Goal: Information Seeking & Learning: Learn about a topic

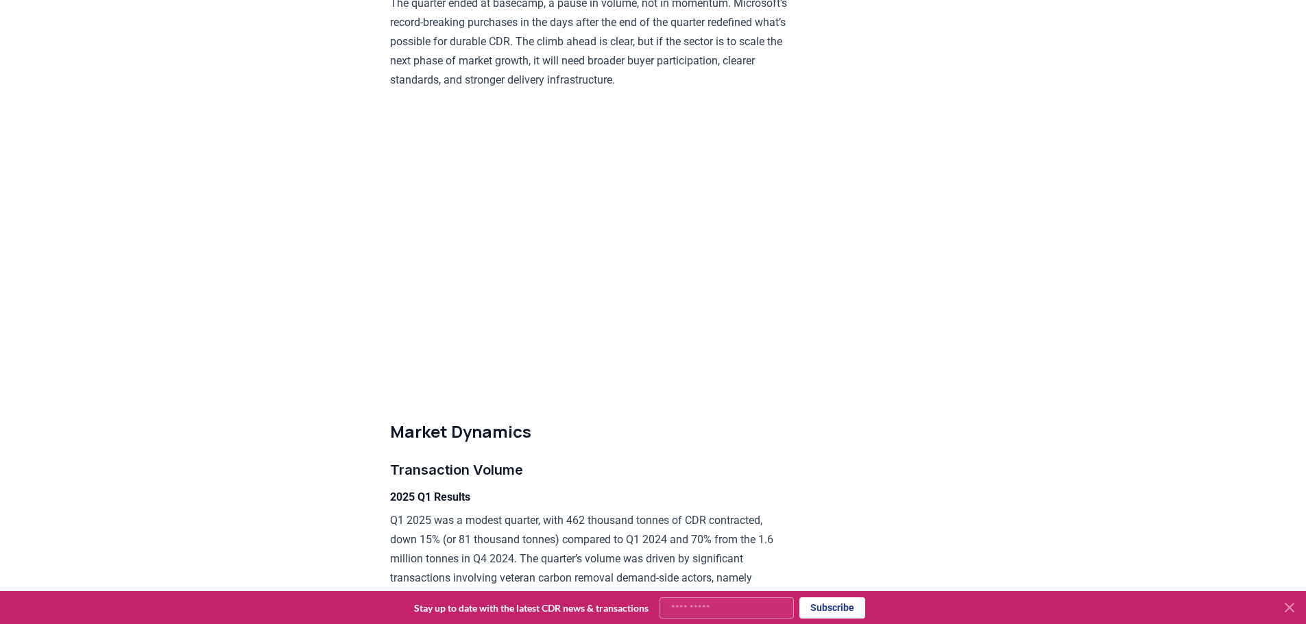
scroll to position [2741, 0]
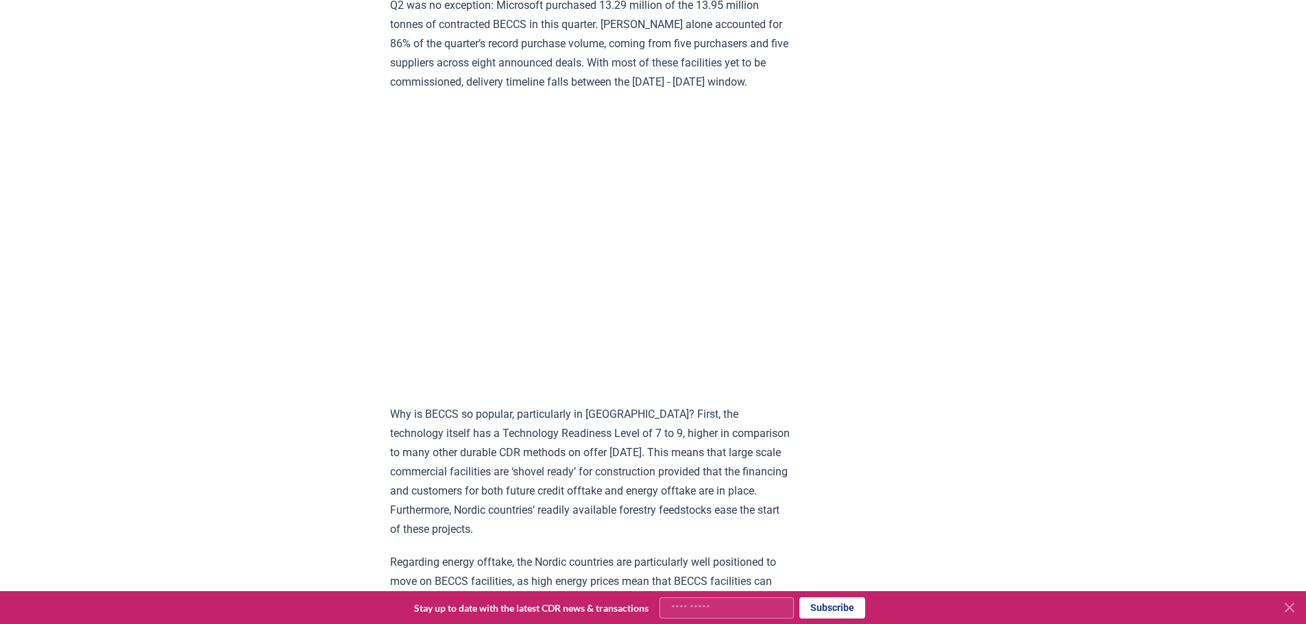
scroll to position [1302, 0]
click at [747, 448] on p "Why is BECCS so popular, particularly in Scandinavia? First, the technology its…" at bounding box center [590, 473] width 401 height 134
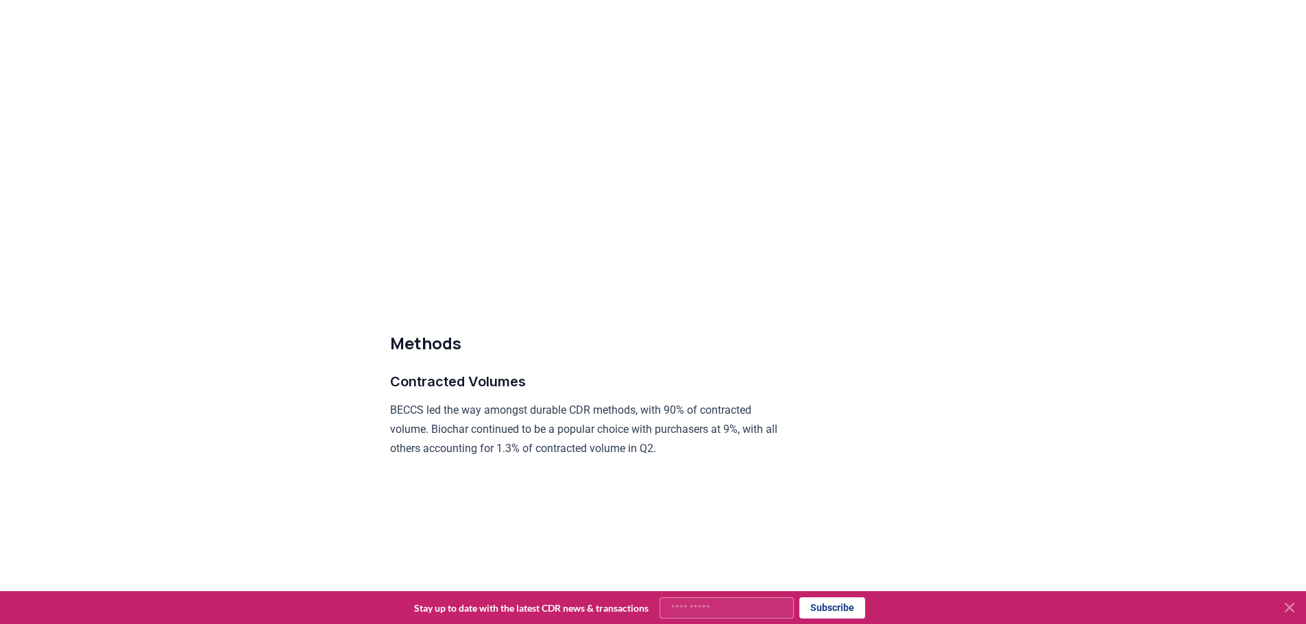
scroll to position [5894, 0]
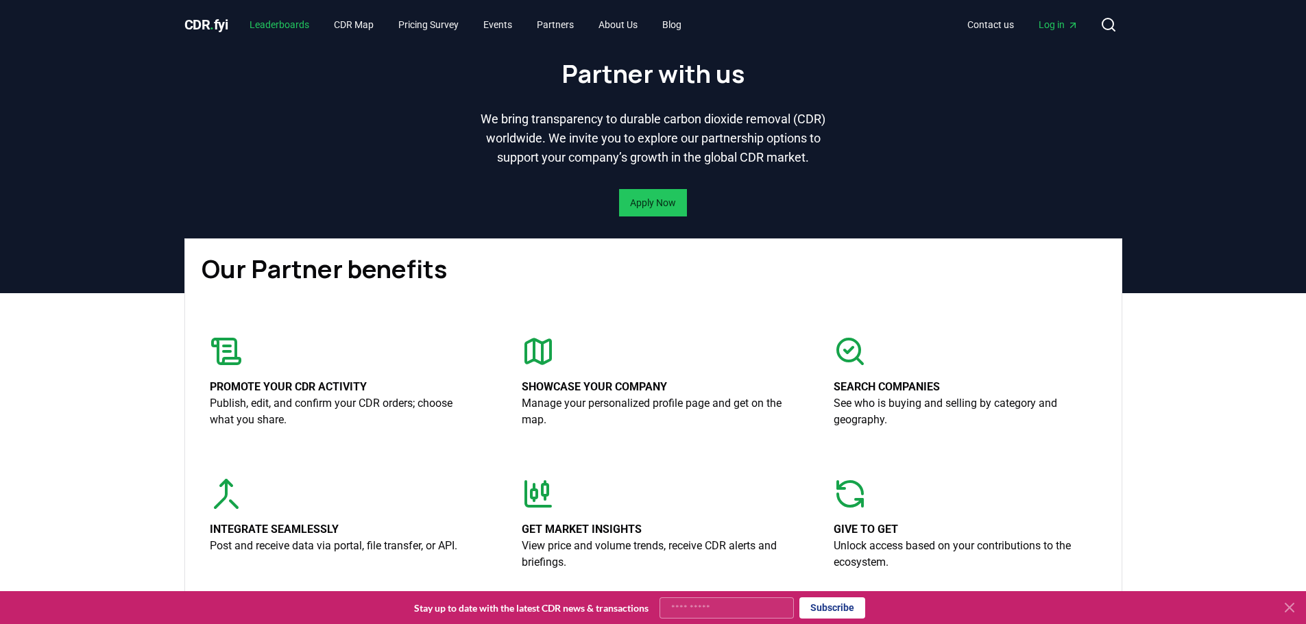
click at [300, 22] on link "Leaderboards" at bounding box center [280, 24] width 82 height 25
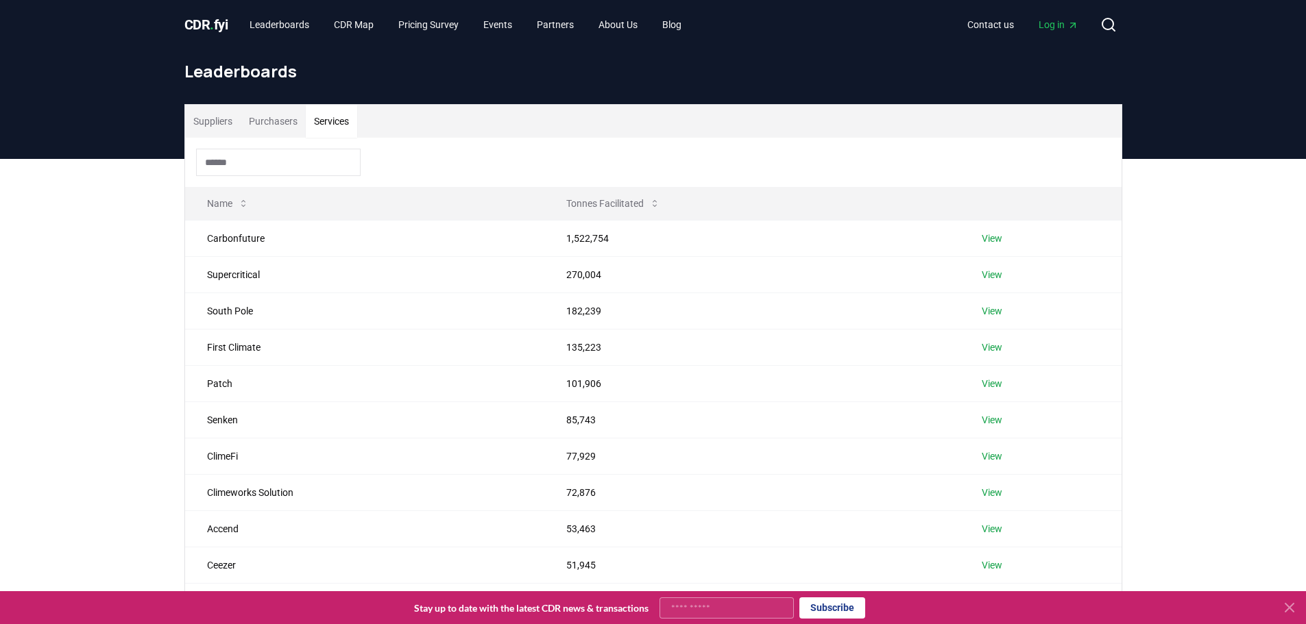
click at [322, 117] on button "Services" at bounding box center [331, 121] width 51 height 33
click at [281, 116] on button "Purchasers" at bounding box center [273, 121] width 65 height 33
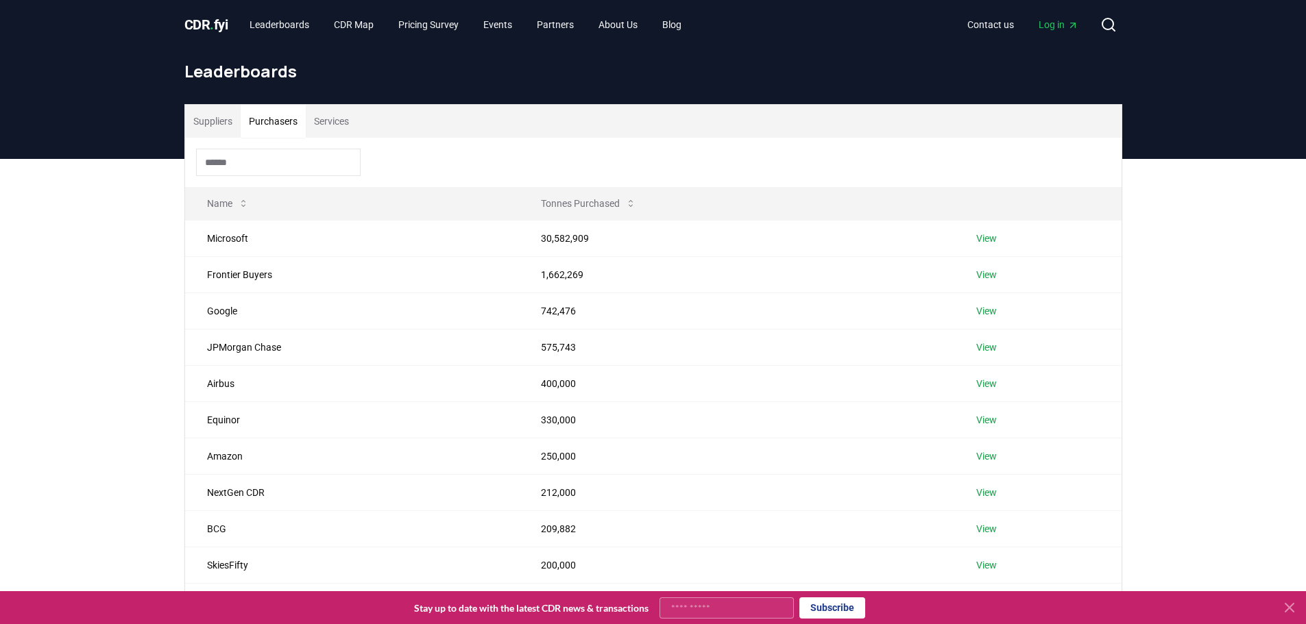
click at [218, 114] on button "Suppliers" at bounding box center [213, 121] width 56 height 33
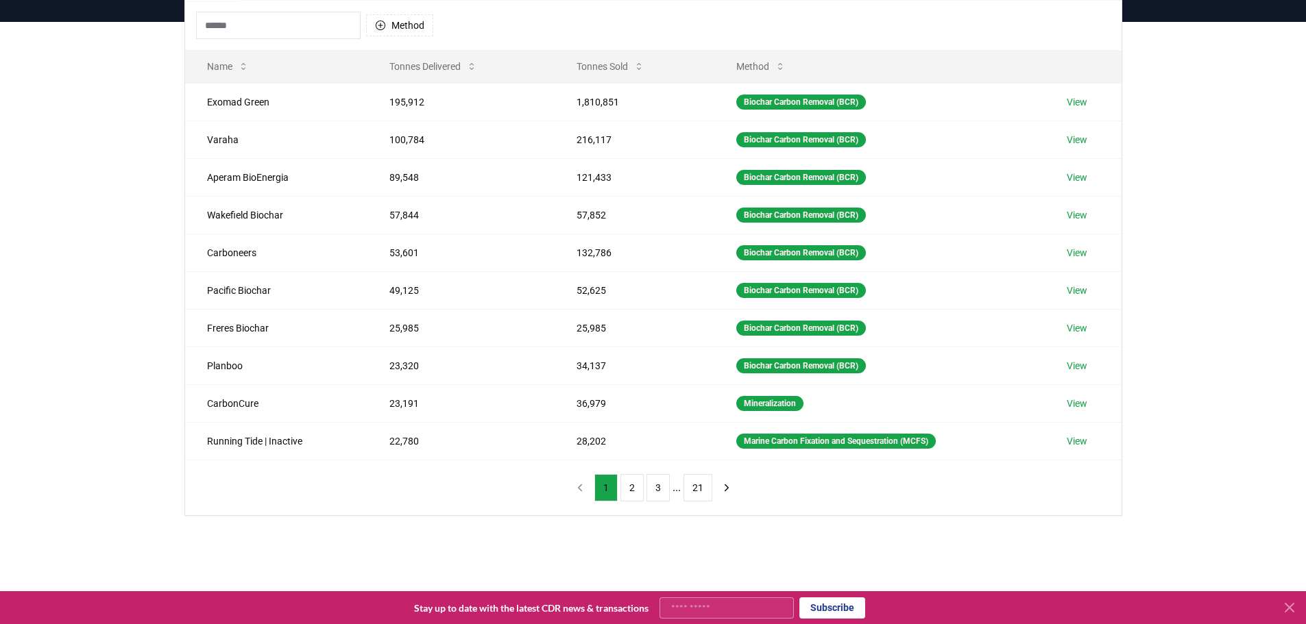
scroll to position [69, 0]
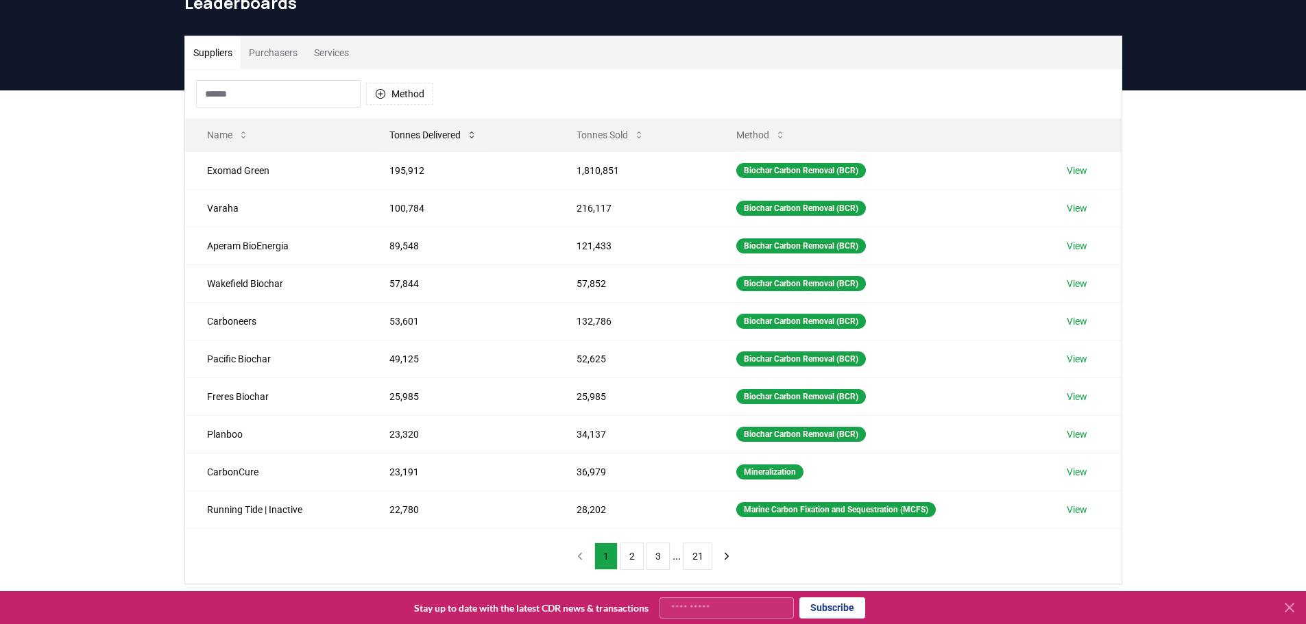
click at [476, 135] on icon at bounding box center [471, 135] width 11 height 11
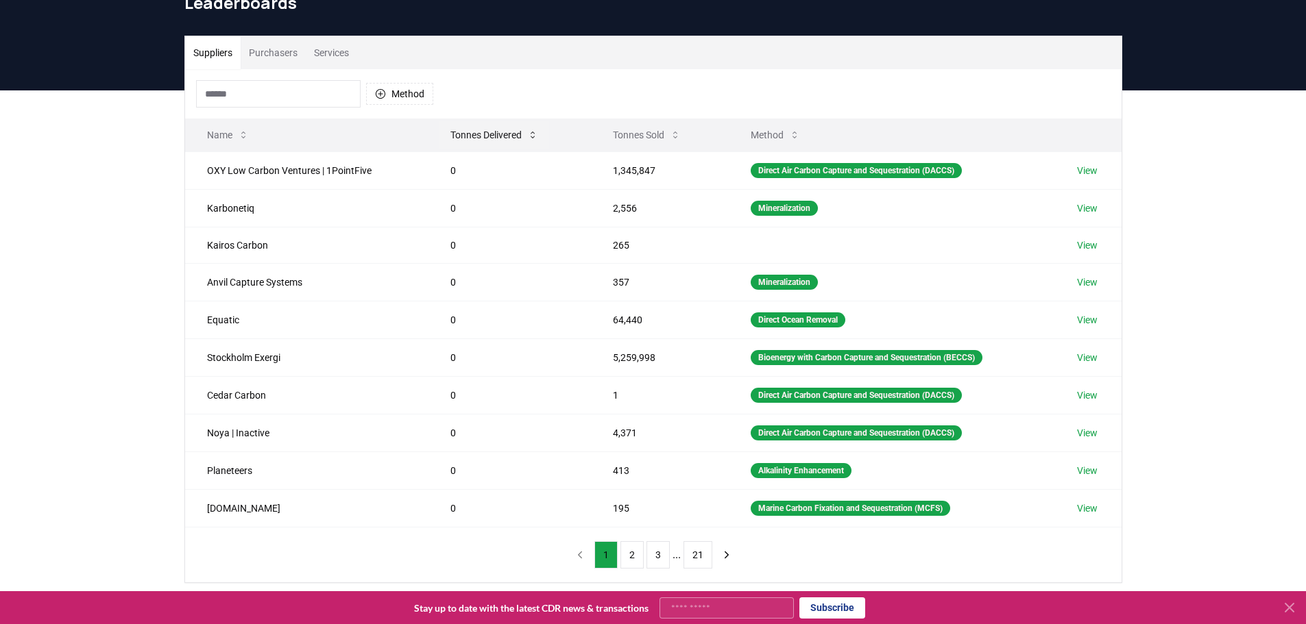
click at [515, 136] on button "Tonnes Delivered" at bounding box center [494, 134] width 110 height 27
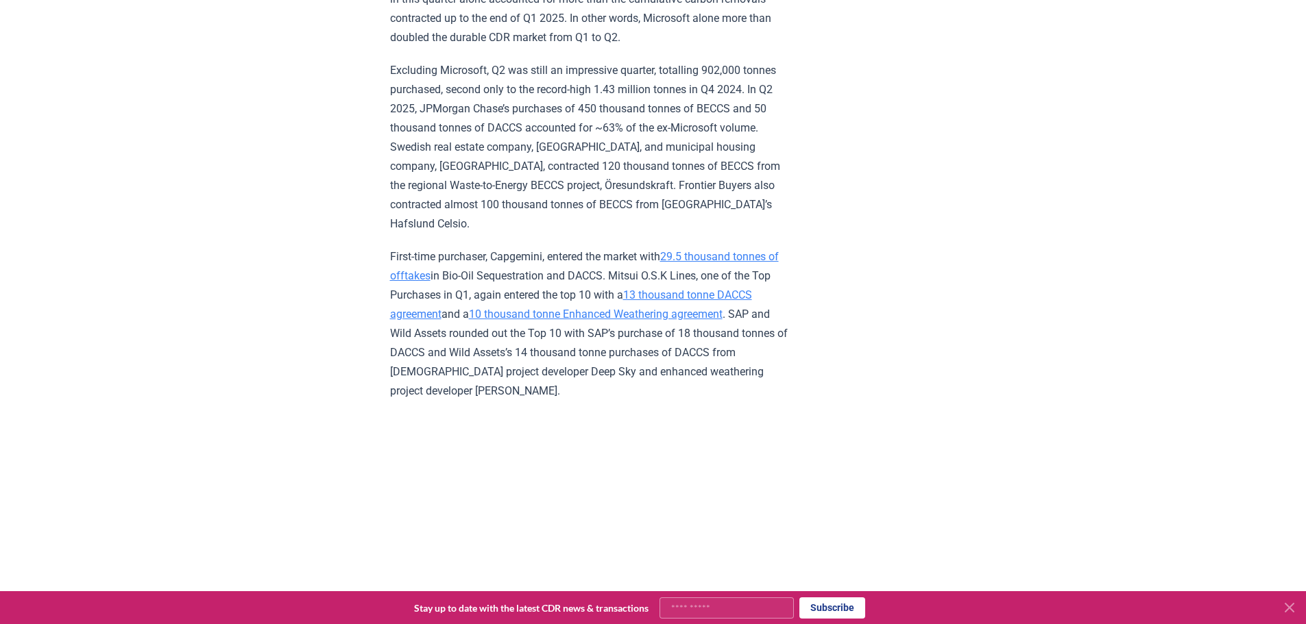
scroll to position [3701, 0]
